Goal: Task Accomplishment & Management: Use online tool/utility

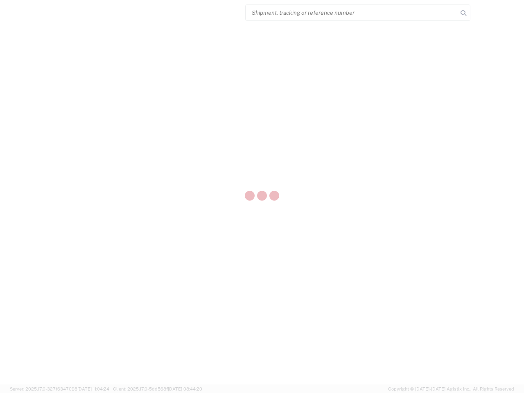
select select "US"
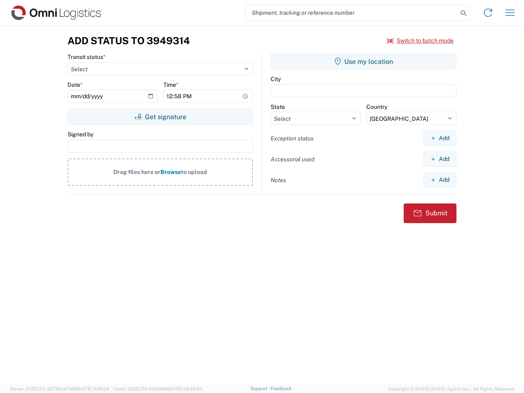
click at [352, 13] on input "search" at bounding box center [352, 13] width 212 height 16
click at [463, 13] on icon at bounding box center [463, 12] width 11 height 11
click at [488, 13] on icon at bounding box center [487, 12] width 13 height 13
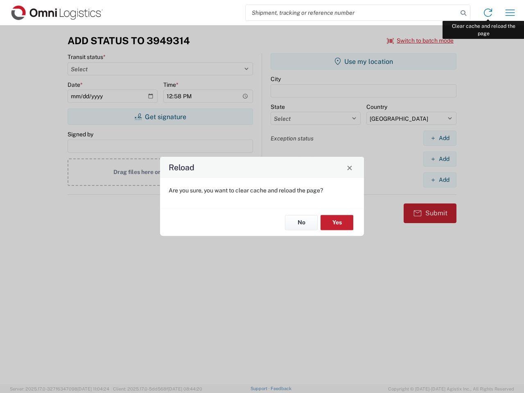
click at [510, 13] on div "Reload Are you sure, you want to clear cache and reload the page? No Yes" at bounding box center [262, 196] width 524 height 393
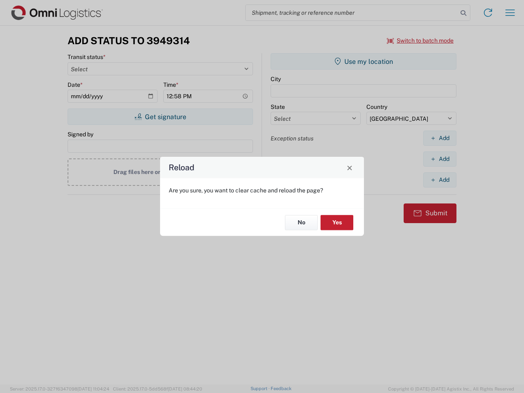
click at [420, 41] on div "Reload Are you sure, you want to clear cache and reload the page? No Yes" at bounding box center [262, 196] width 524 height 393
click at [160, 117] on div "Reload Are you sure, you want to clear cache and reload the page? No Yes" at bounding box center [262, 196] width 524 height 393
click at [363, 61] on div "Reload Are you sure, you want to clear cache and reload the page? No Yes" at bounding box center [262, 196] width 524 height 393
click at [440, 138] on div "Reload Are you sure, you want to clear cache and reload the page? No Yes" at bounding box center [262, 196] width 524 height 393
click at [440, 159] on div "Reload Are you sure, you want to clear cache and reload the page? No Yes" at bounding box center [262, 196] width 524 height 393
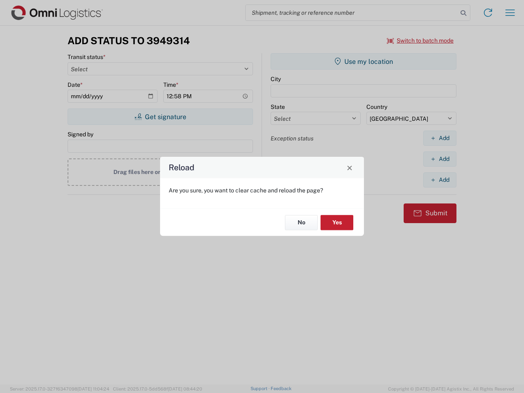
click at [440, 180] on div "Reload Are you sure, you want to clear cache and reload the page? No Yes" at bounding box center [262, 196] width 524 height 393
